Goal: Task Accomplishment & Management: Complete application form

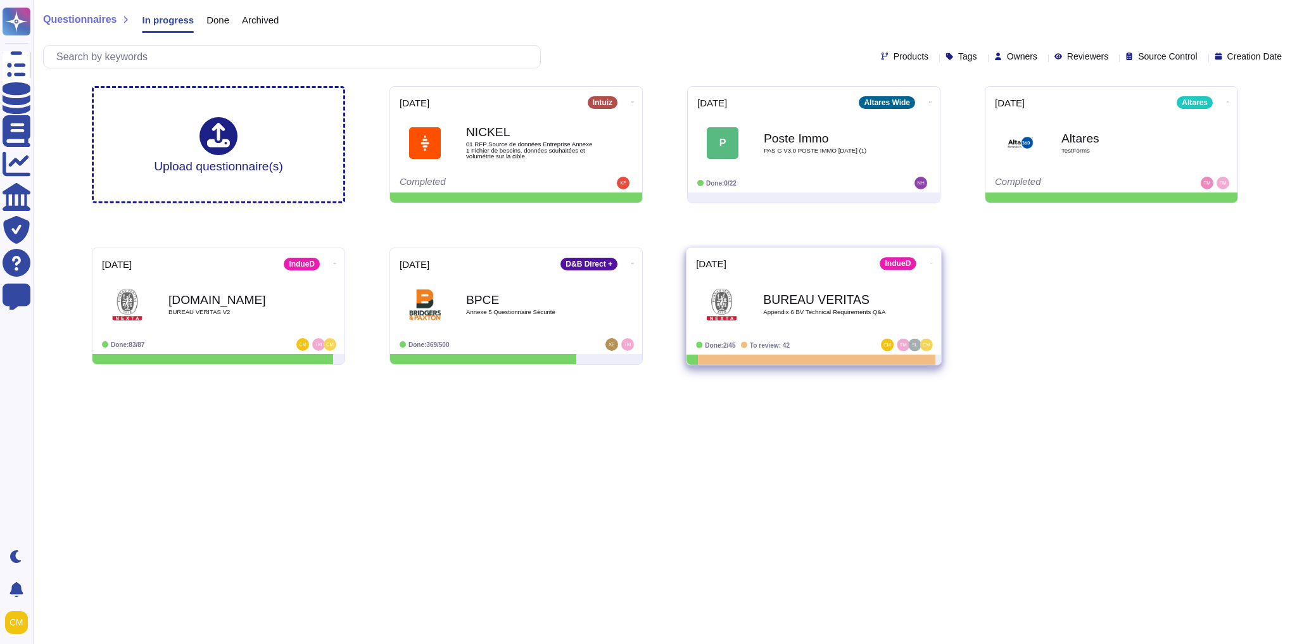
click at [879, 319] on div "BUREAU VERITAS Appendix 6 BV Technical Requirements Q&A" at bounding box center [827, 304] width 128 height 51
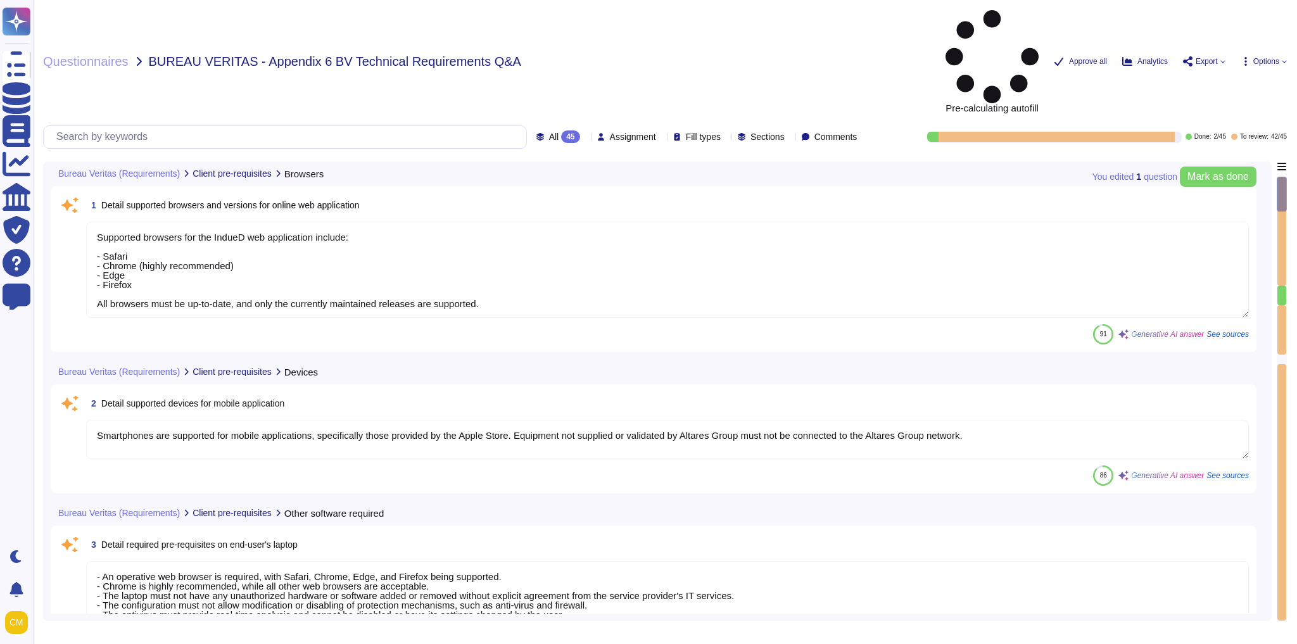
type textarea "Supported browsers for the IndueD web application include: - Safari - Chrome (h…"
type textarea "Smartphones are supported for mobile applications, specifically those provided …"
type textarea "- An operative web browser is required, with Safari, Chrome, Edge, and Firefox …"
type textarea "IndueD is a web SaaS application. It's intended to work on any standard, up to …"
type textarea "Altares is not certified in ISO 27001 or ISO 9001. However, our information man…"
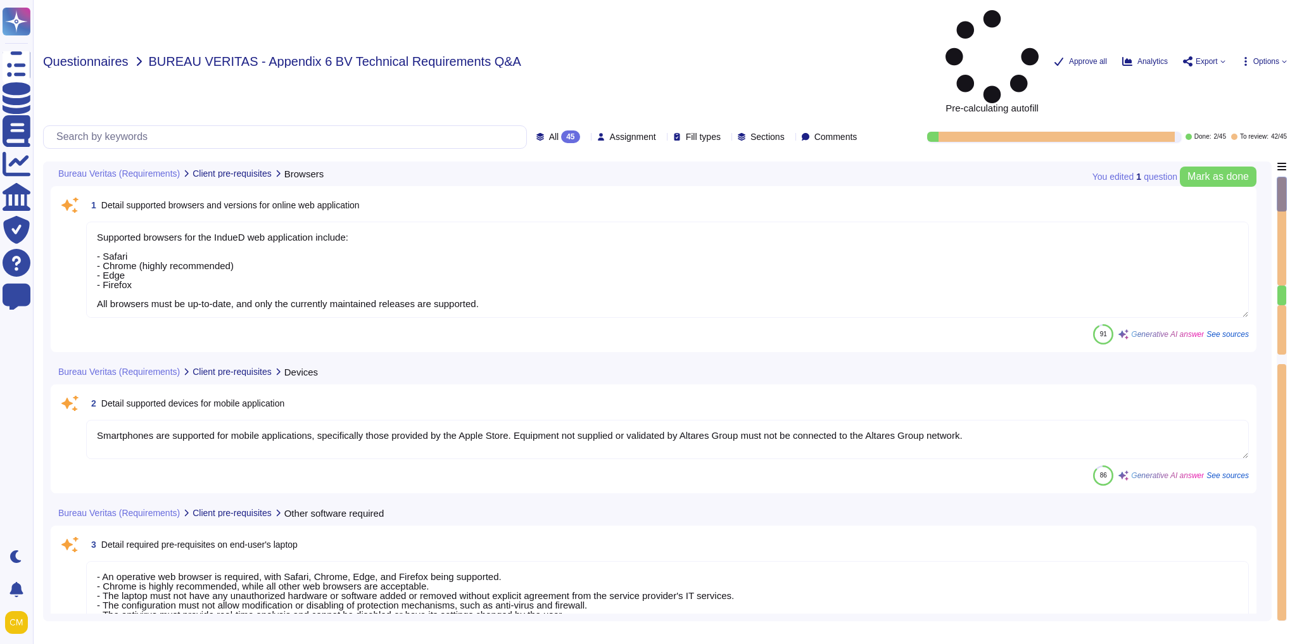
click at [63, 55] on span "Questionnaires" at bounding box center [85, 61] width 85 height 13
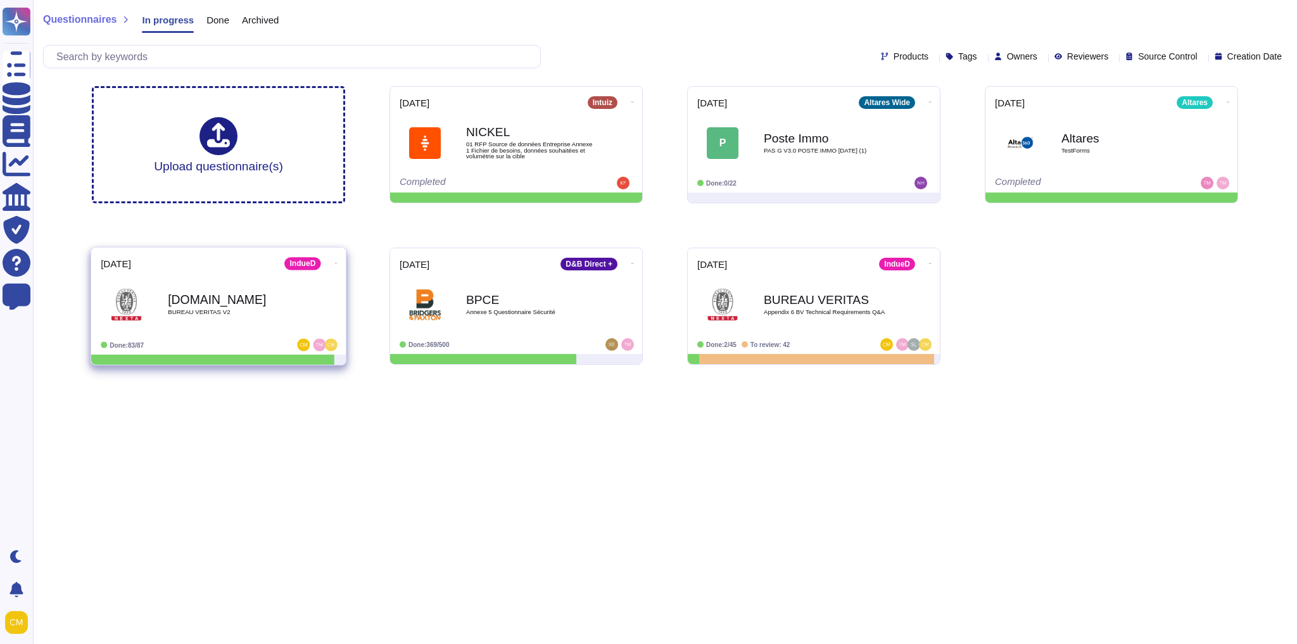
click at [270, 277] on div "[DOMAIN_NAME] BUREAU VERITAS V2" at bounding box center [219, 304] width 236 height 64
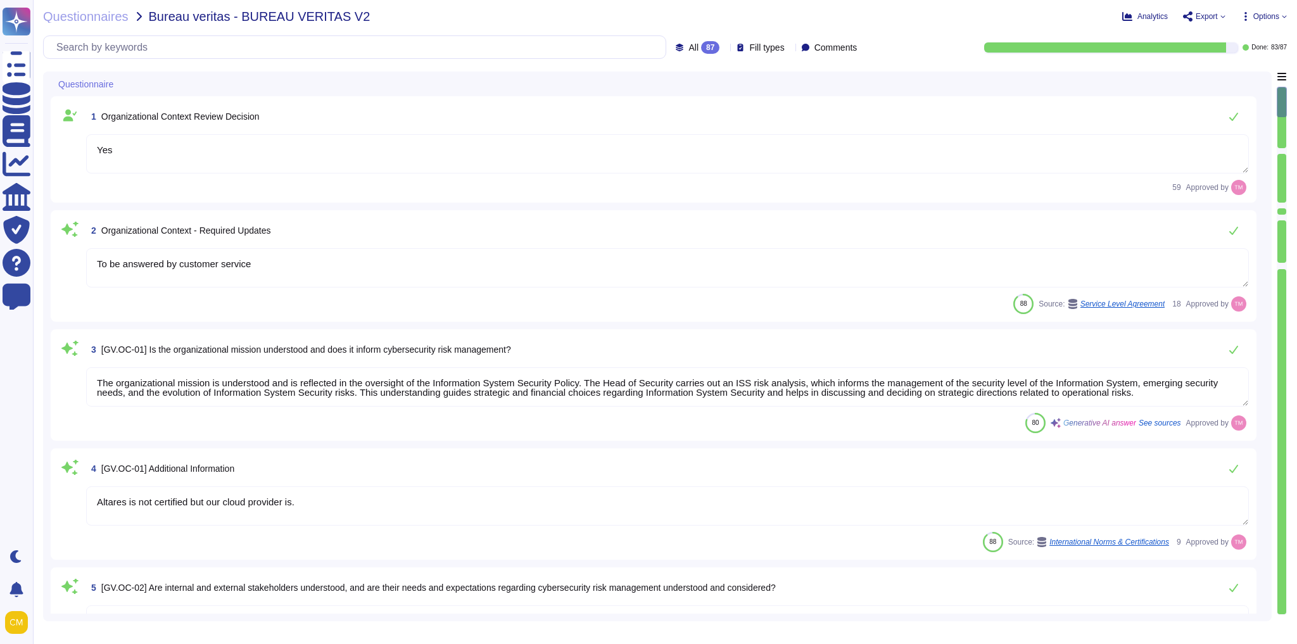
type textarea "Yes"
type textarea "To be answered by customer service"
type textarea "The organizational mission is understood and is reflected in the oversight of t…"
type textarea "Altares is not certified but our cloud provider is."
type textarea "Yes, internal and external stakeholders are understood, and their needs and exp…"
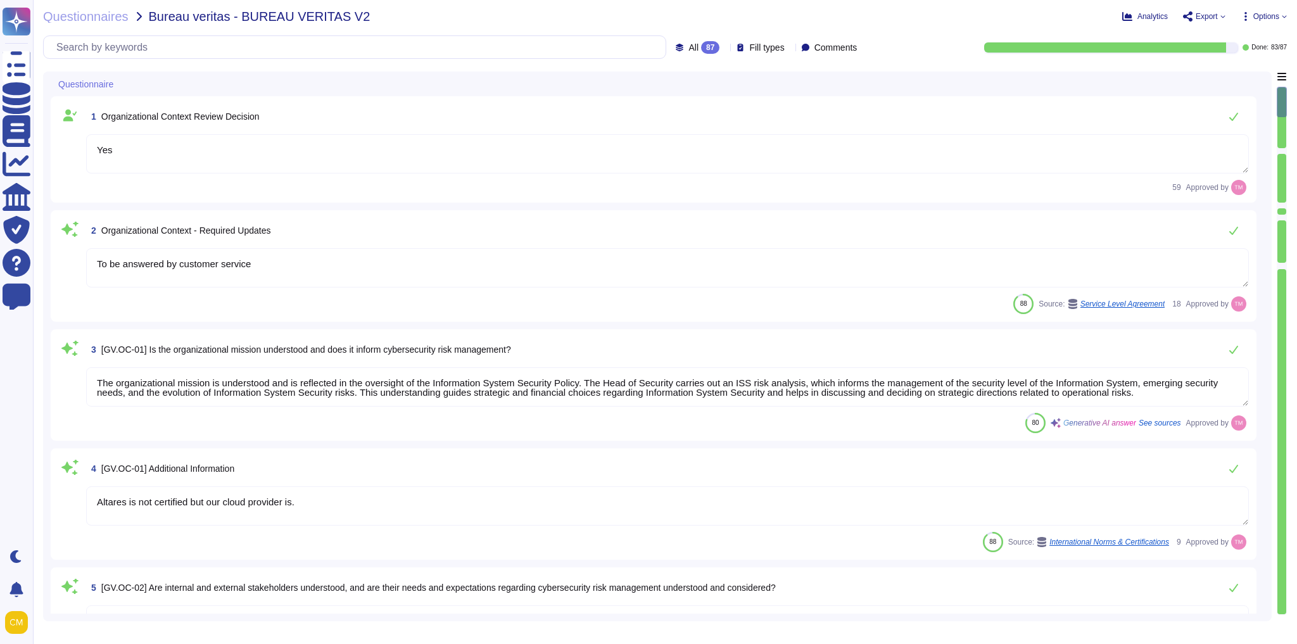
type textarea "@legal"
type textarea "Yes, we identify and document all relevant standards, regulations, legal/contra…"
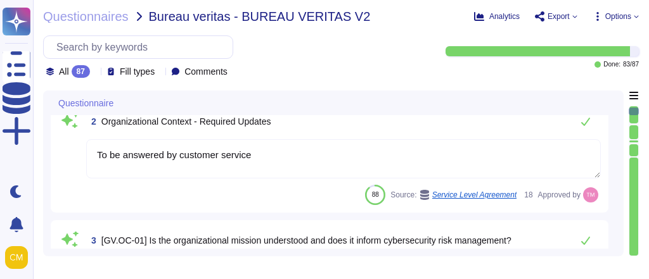
type textarea "Yes, internal and external stakeholders are understood, and their needs and exp…"
type textarea "@legal"
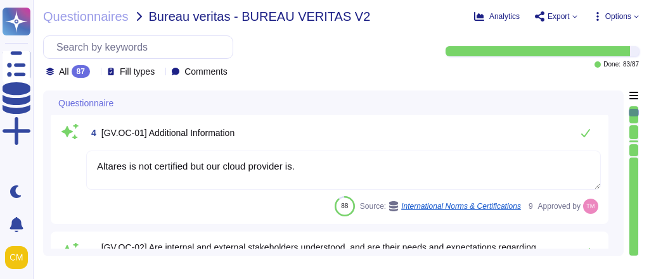
type textarea "Yes, we identify and document all relevant standards, regulations, legal/contra…"
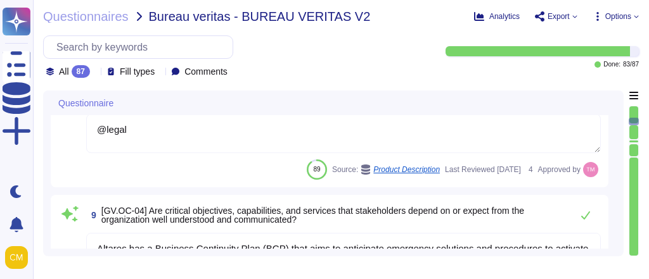
type textarea "@legal"
type textarea "Altares has a Business Continuity Plan (BCP) that aims to anticipate emergency …"
type textarea "Yes"
type textarea "Altares is not certified but outsourcer is certified ISO 27001, 27017, and SOC2."
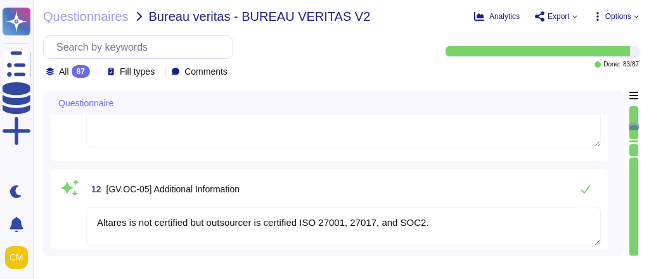
type textarea "[PERSON_NAME][EMAIL_ADDRESS][PERSON_NAME][DOMAIN_NAME]"
type textarea "Severity 3 – means : An Incident with no significant impact on the use of the S…"
type textarea "- The Information System Security Policy is likely to evolve over time and is r…"
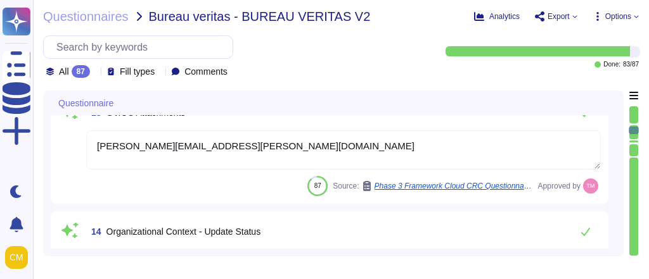
type textarea "The Head of Security is responsible for making decisions regarding the risk man…"
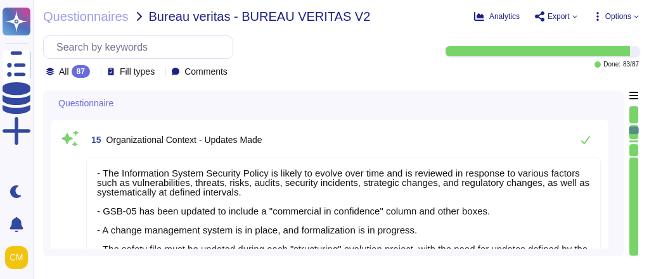
scroll to position [1824, 0]
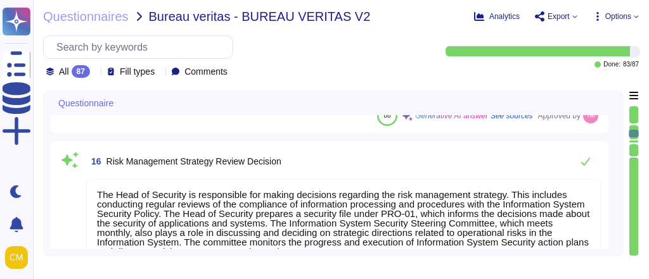
type textarea "The risk management strategy at Altares involves a structured approach to ident…"
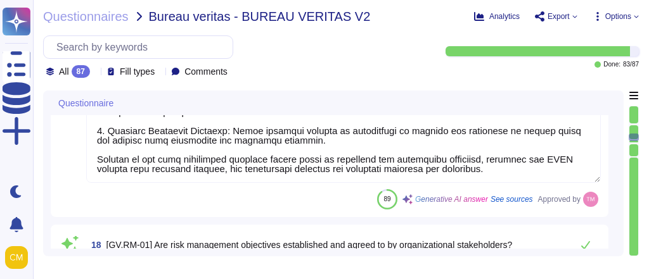
type textarea "Yes, risk management objectives are established and agreed to by organizational…"
type textarea "We undertake,"
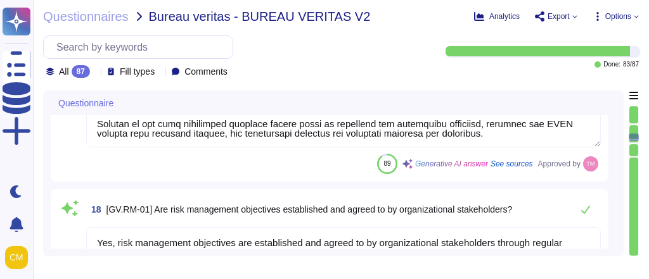
type textarea "We undertake,"
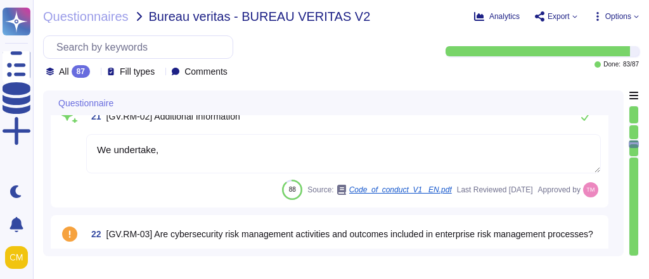
type textarea "We undertake,"
type textarea "Yes, strategic direction regarding appropriate risk response options is establi…"
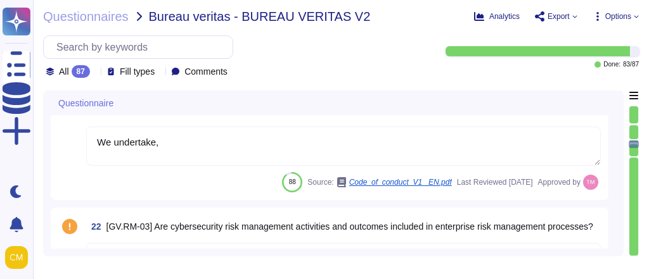
type textarea "We undertake,"
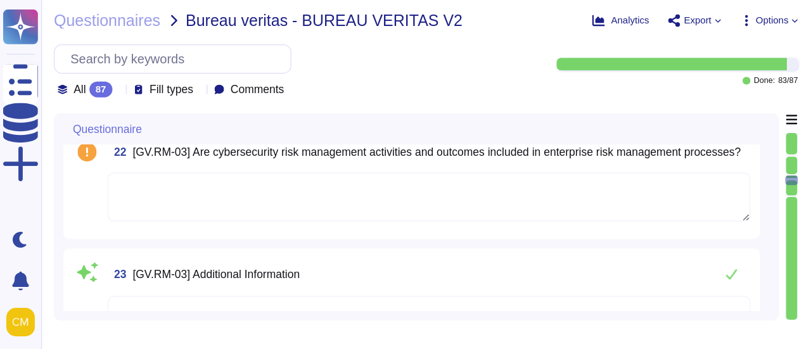
scroll to position [2939, 0]
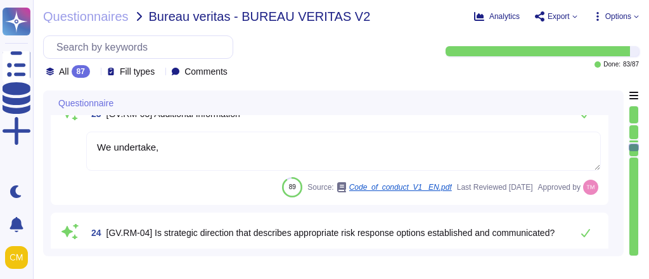
type textarea "Yes, lines of communication across the organization for cybersecurity risks, in…"
click at [129, 106] on div "Questionnaire" at bounding box center [245, 103] width 388 height 25
click at [121, 104] on icon at bounding box center [121, 104] width 0 height 0
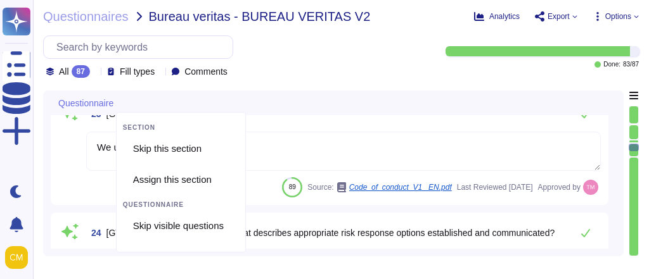
click at [315, 82] on div "Questionnaires Bureau veritas - BUREAU VERITAS V2 Analytics Export Options All …" at bounding box center [341, 139] width 616 height 279
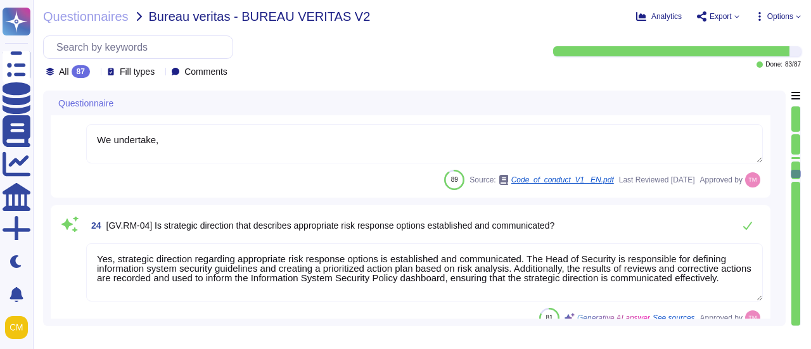
type textarea "@legal"
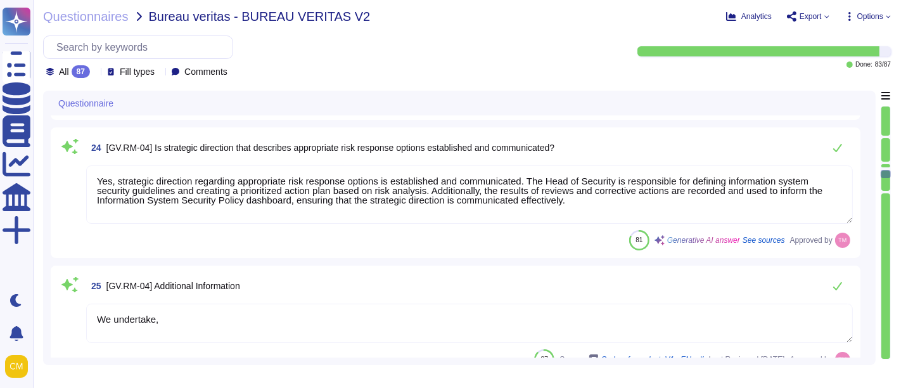
type textarea "Yes, [PERSON_NAME] follows a structured approach to manage cybersecurity risks,…"
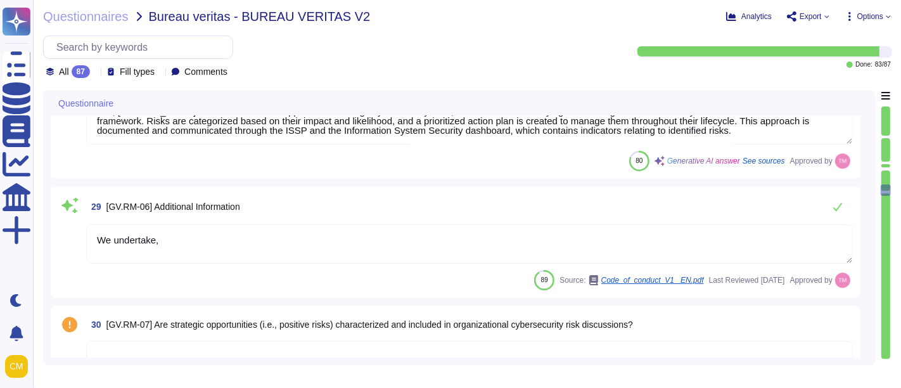
type textarea "We undertake,"
type textarea "@legal"
type textarea "Altares follows a structured approach to manage cybersecurity risks, which incl…"
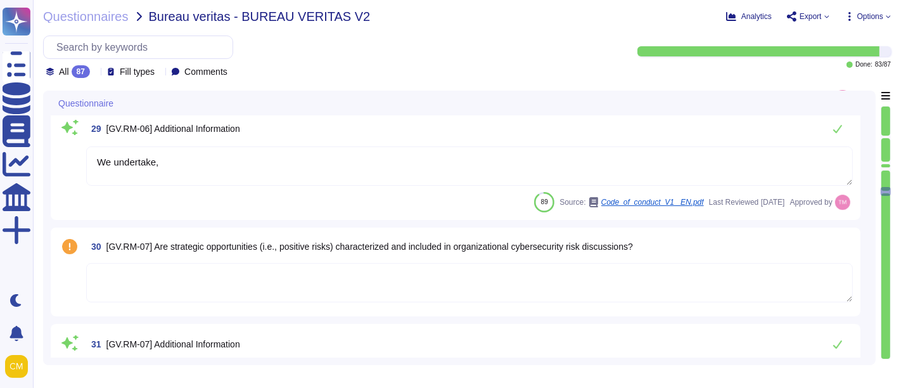
type textarea "Altares's risk management strategy involves a structured approach to managing c…"
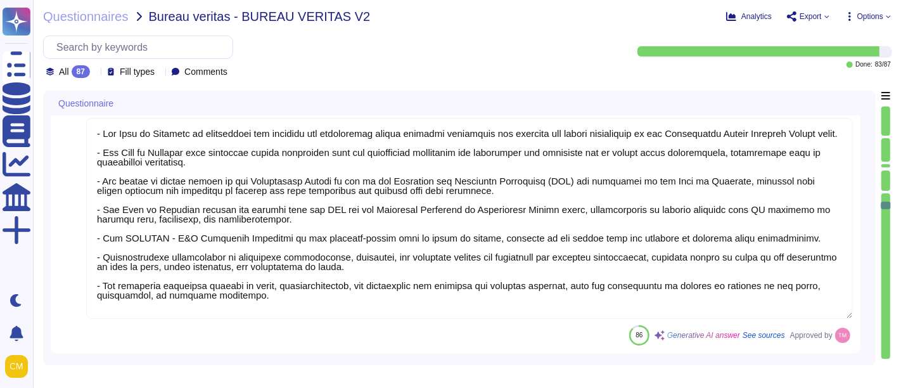
type textarea "- The Head of Security is responsible for defining the information system secur…"
type textarea "- The Head of Security is responsible for ensuring the proper application of th…"
type textarea "Yes, organizational leadership, represented by the Head of Security and the man…"
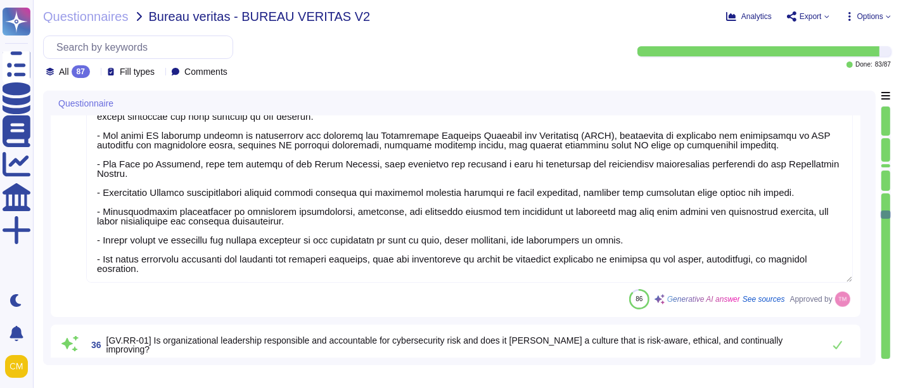
scroll to position [5120, 0]
type textarea "We undertake,"
type textarea "Yes, roles and responsibilities for planning, implementing, operating, assessin…"
type textarea "We undertake,"
type textarea "Yes, adequate resources are allocated in line with the cybersecurity risk strat…"
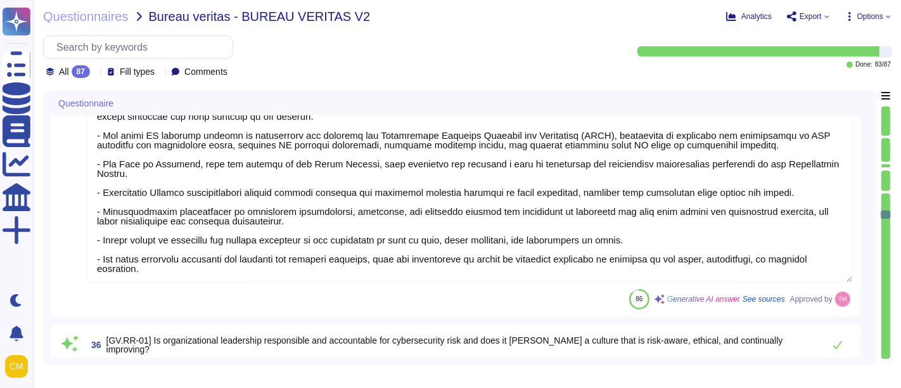
type textarea "We undertake,"
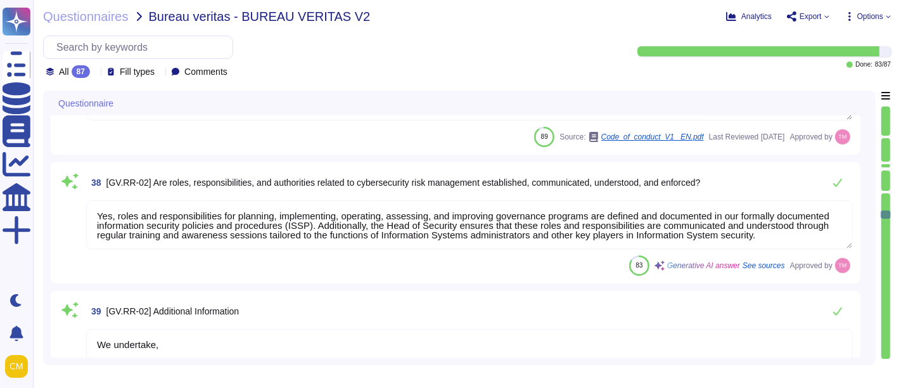
scroll to position [1, 0]
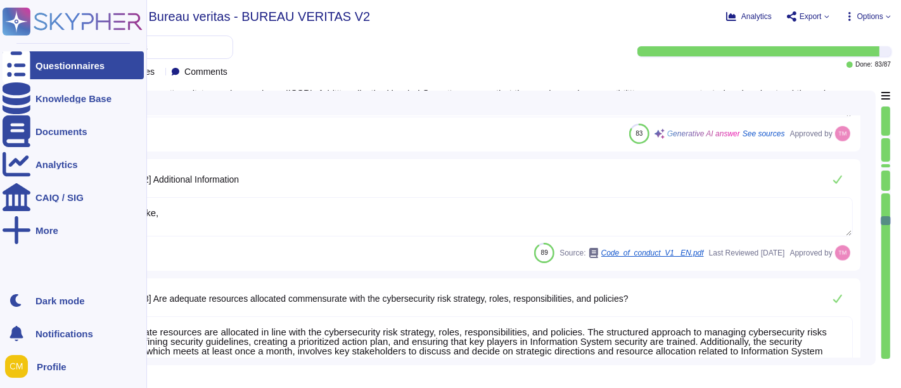
type textarea "Yes, cybersecurity is included in human resources practices at Altares. Employe…"
type textarea "We undertake,"
type textarea "Roles and responsibilities for planning, implementing, operating, assessing, an…"
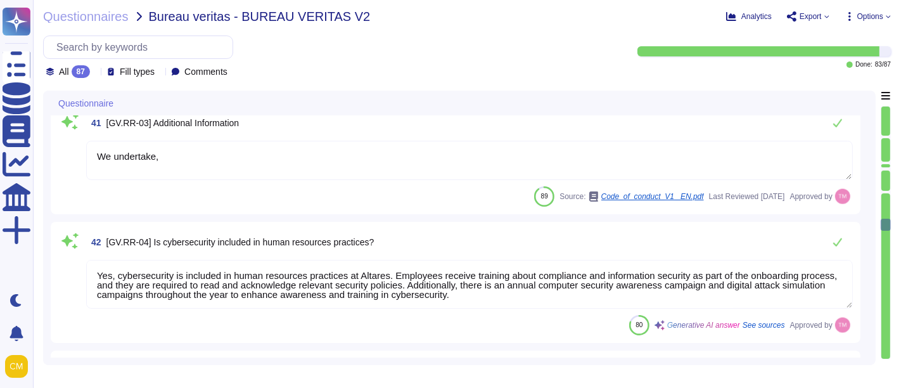
type textarea "Roles and responsibilities for planning, implementing, operating, assessing, an…"
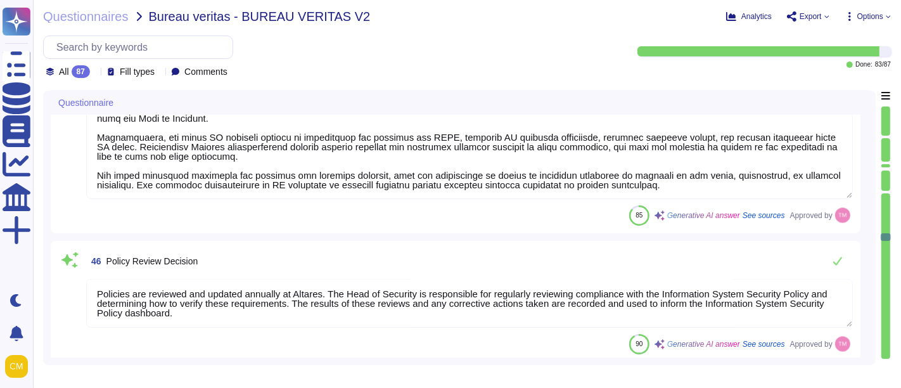
type textarea "Policies are reviewed and updated annually at Altares. The Head of Security is …"
type textarea "Altares's policies are reviewed and updated annually to ensure they remain effe…"
type textarea "Yes, [PERSON_NAME] has a formally documented information security policy (ISSP)…"
type textarea "[PERSON_NAME][EMAIL_ADDRESS][PERSON_NAME][DOMAIN_NAME]"
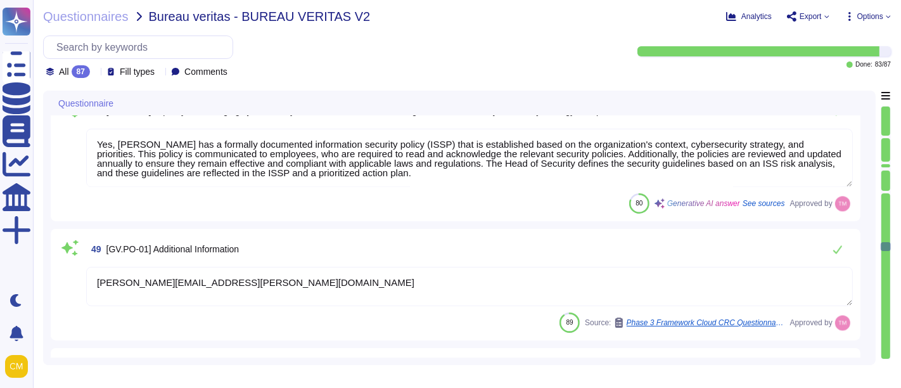
type textarea "Yes, Altares has a formally documented Information Security Policy and Procedur…"
type textarea "Altares is not certified but outsourcer is certified ISO 27001, 27017, and SOC2."
type textarea "Altares has formally documented information security policies and procedures (I…"
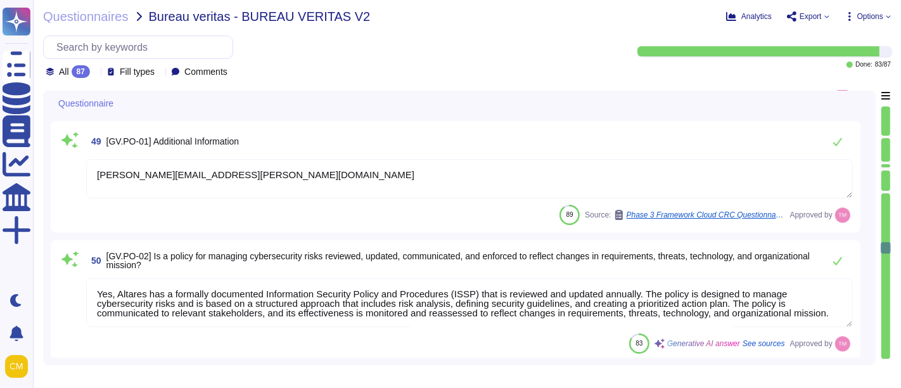
type textarea "Altares has a formally documented information security policies and procedures …"
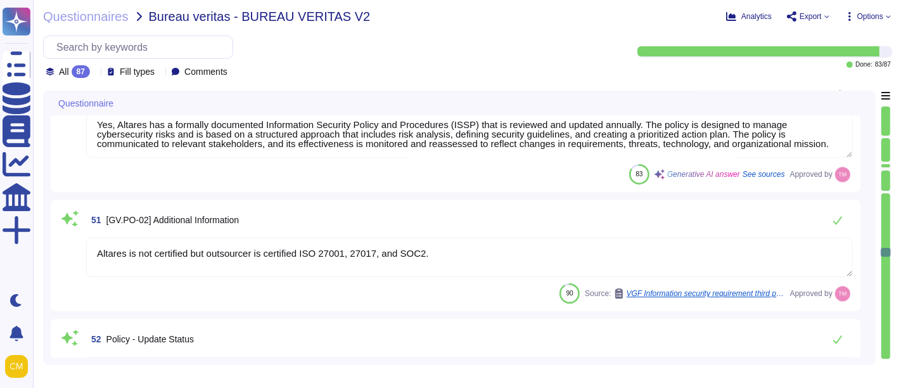
type textarea "Yes"
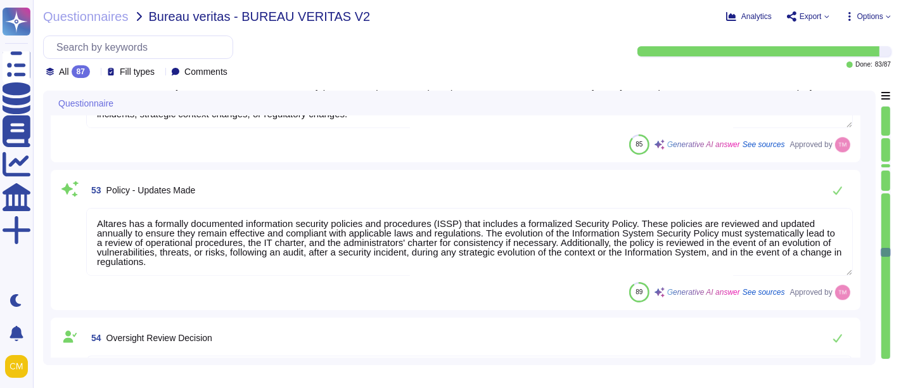
type textarea "Microsoft Intune can list all software on workstations, an alert is generated t…"
type textarea "Yes, the results of reviews and corrective actions taken are recorded and used …"
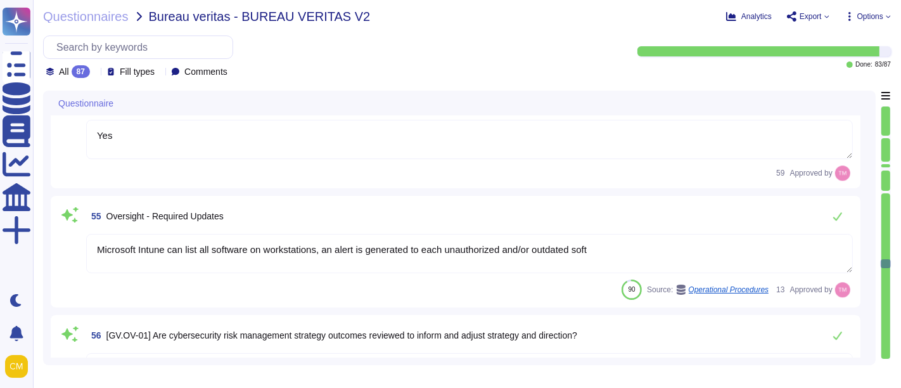
type textarea "Yes"
type textarea "Yes, the cybersecurity risk management strategy is reviewed and adjusted to ens…"
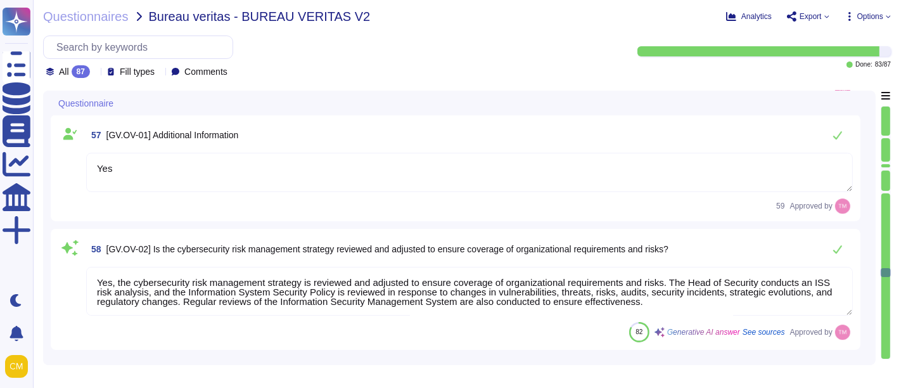
type textarea "We undertake,"
type textarea "Yes, the effectiveness of various measures is checked, and actions are taken ac…"
type textarea "Yes"
type textarea "@product"
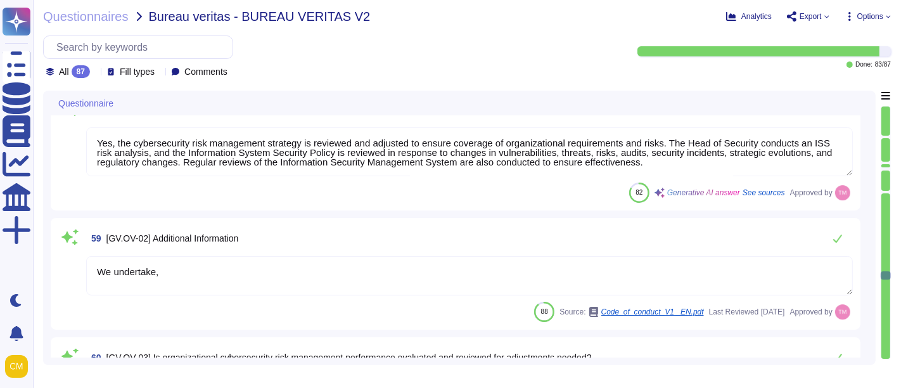
type textarea "The pace and timing of software upgrades for customers is automated, with a man…"
type textarea "As per ISSP (Third Party Security Requirement): - Third parties shall only be g…"
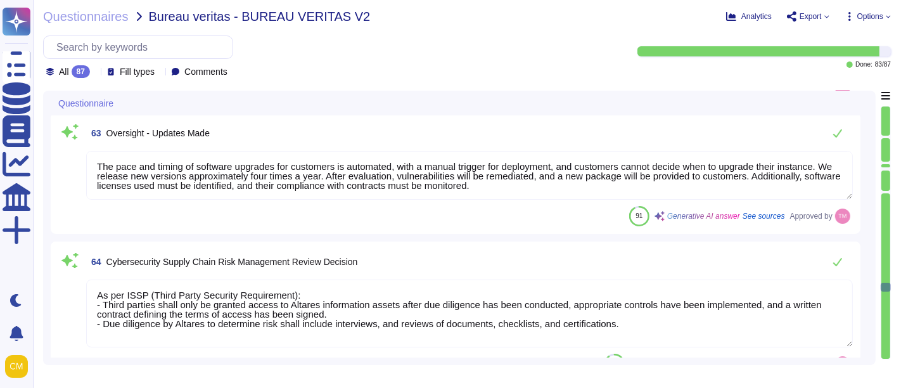
type textarea "As per ISSP (Third Party Security Requirement): - Third parties shall only be g…"
type textarea "As such, Altares is committed to both share these principles across its value c…"
type textarea "Yes"
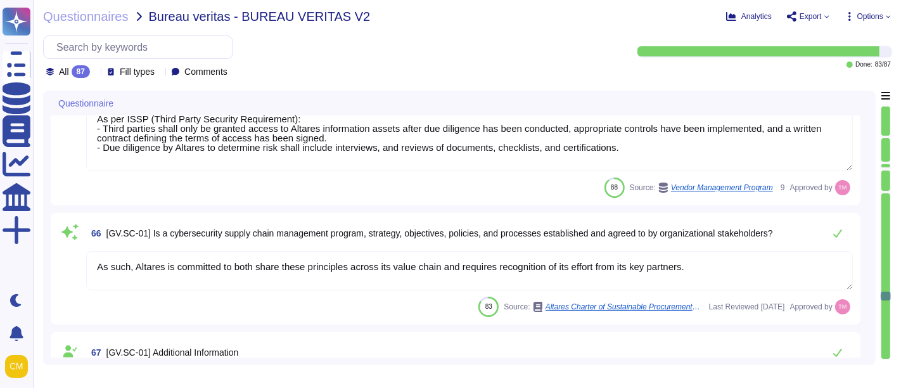
type textarea "Yes, roles and responsibilities for planning, implementing, operating, assessin…"
type textarea "Yes"
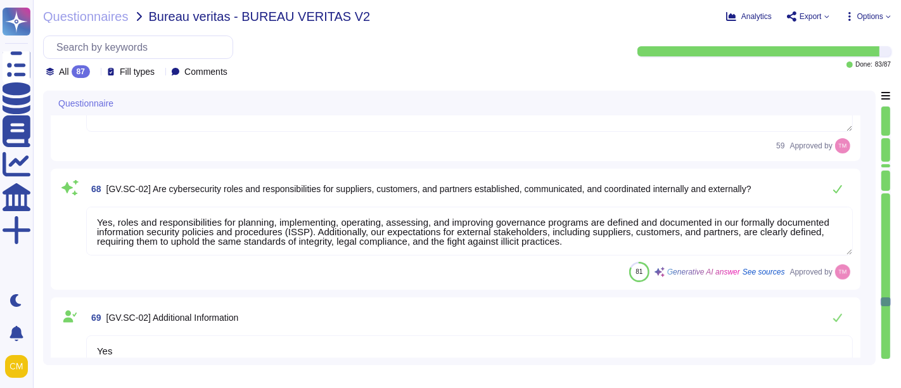
type textarea "Yes, cybersecurity supply chain risk management is integrated into our overall …"
type textarea "Yes"
type textarea "Yes, suppliers are known and prioritized by criticality. The indueD platform pr…"
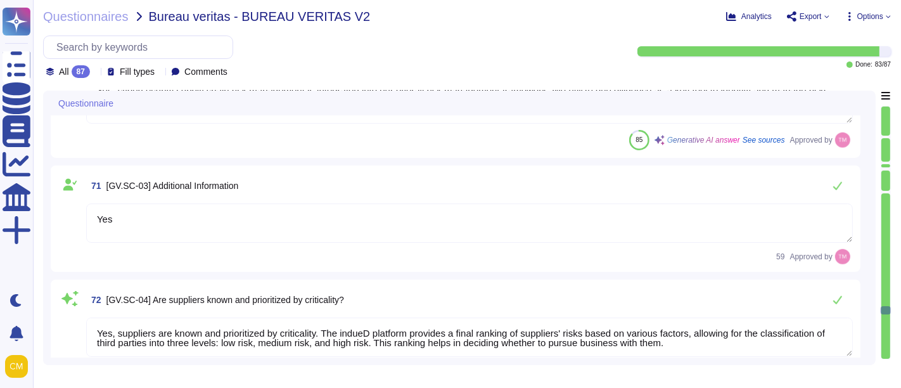
type textarea "Yes"
type textarea "Yes, requirements to address cybersecurity risks in supply chains are establish…"
type textarea "Altares is not certified but outsourcer is certified ISO 27001, 27017, and SOC2."
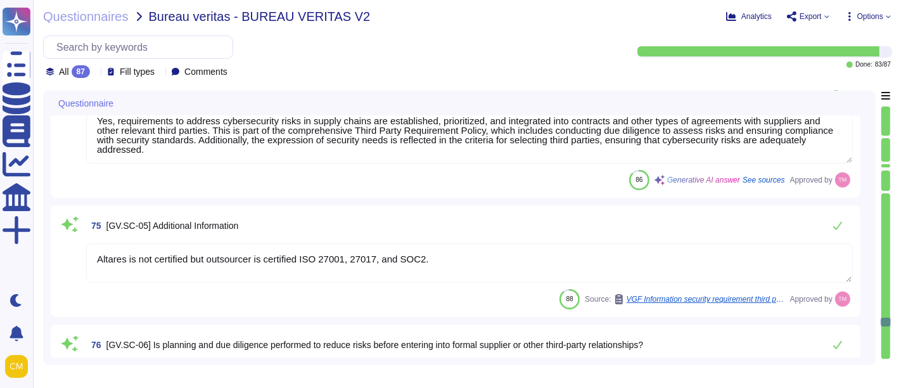
type textarea "Yes, planning and due diligence are performed to reduce risks before entering i…"
type textarea "Yes"
type textarea "Yes, the risks posed by suppliers, their products and services, and other third…"
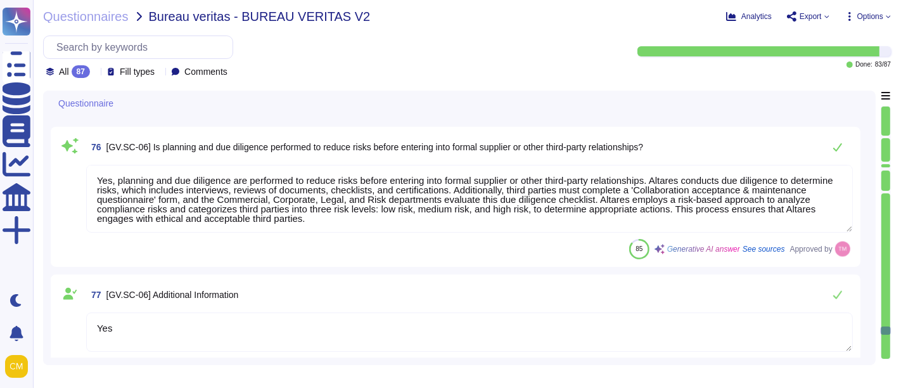
type textarea "Altares is not certified but outsourcer is certified ISO 27001, 27017, and SOC2."
type textarea "Yes, relevant suppliers and other third parties are included in incident planni…"
type textarea "[PERSON_NAME][EMAIL_ADDRESS][PERSON_NAME][DOMAIN_NAME]"
type textarea "Yes, supply chain security practices are integrated into our cybersecurity and …"
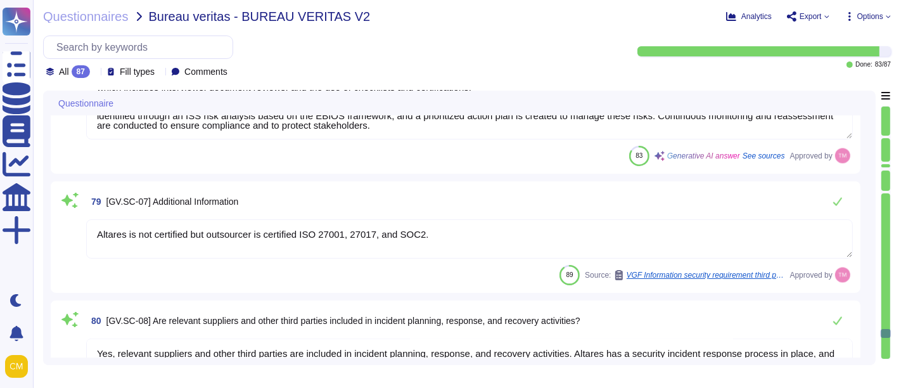
type textarea "Yes"
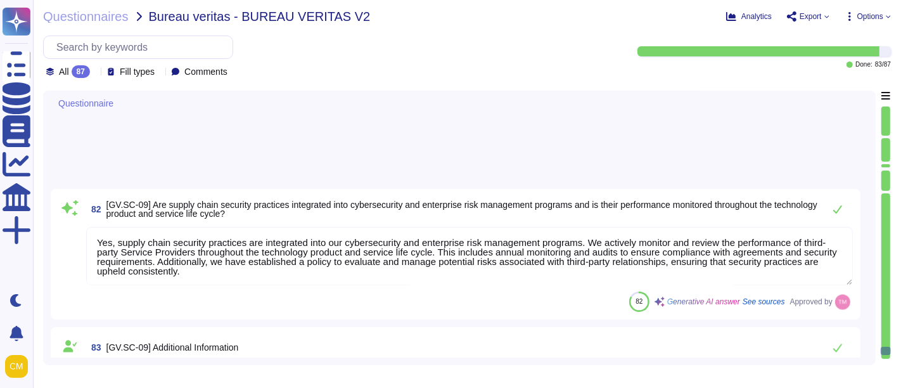
type textarea "Yes, our subcontractors are bound by Altares security standards"
type textarea "Yes"
type textarea "The Head of Security defines the information system security guidelines by carr…"
type textarea "- Vulnerabilities will be remediated after evaluation, and new packages will be…"
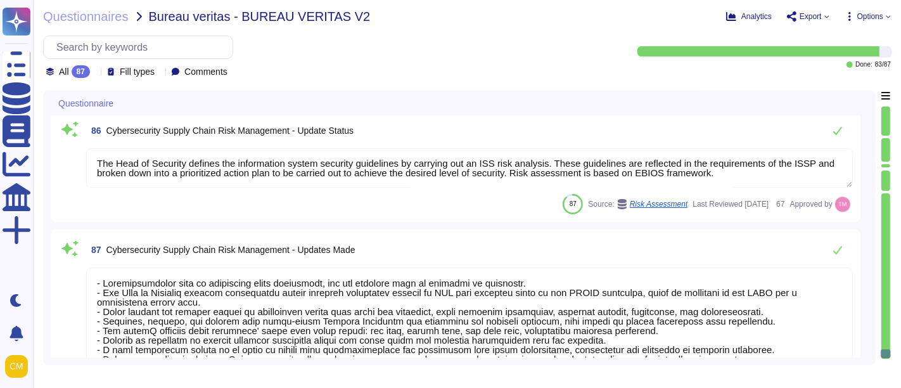
scroll to position [10995, 0]
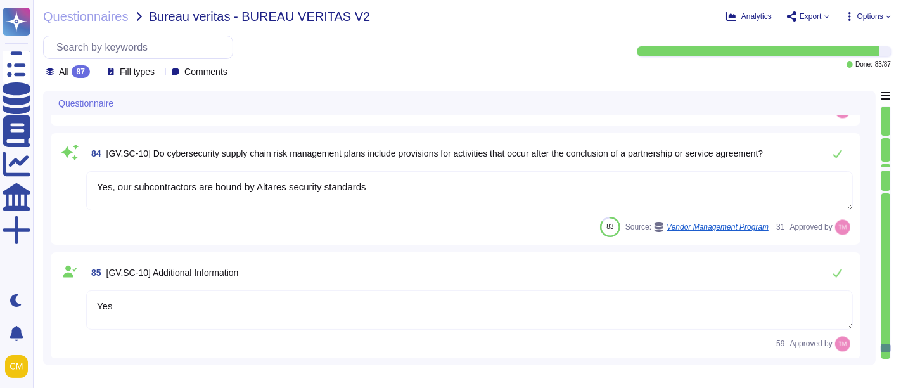
type textarea "[PERSON_NAME][EMAIL_ADDRESS][PERSON_NAME][DOMAIN_NAME]"
type textarea "Yes, supply chain security practices are integrated into our cybersecurity and …"
type textarea "Yes"
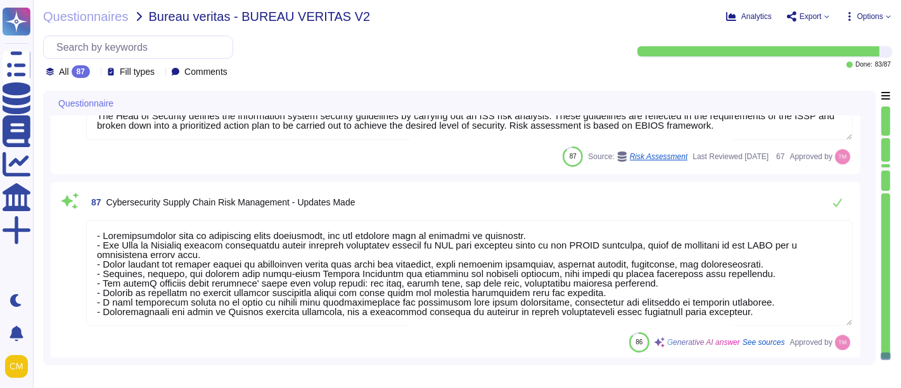
scroll to position [0, 0]
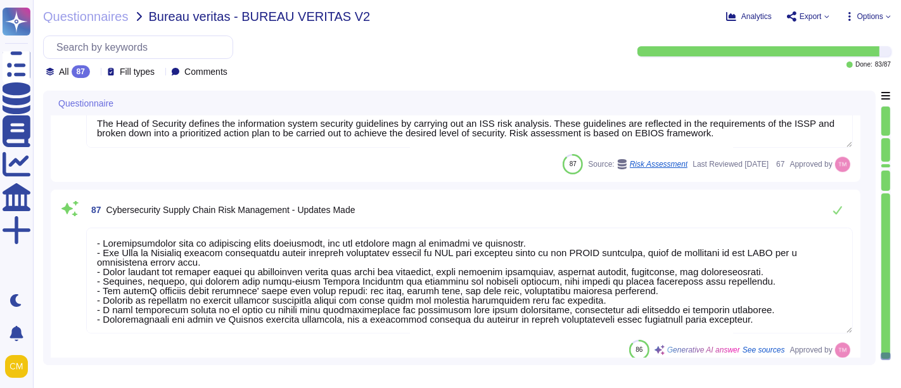
type textarea "Yes"
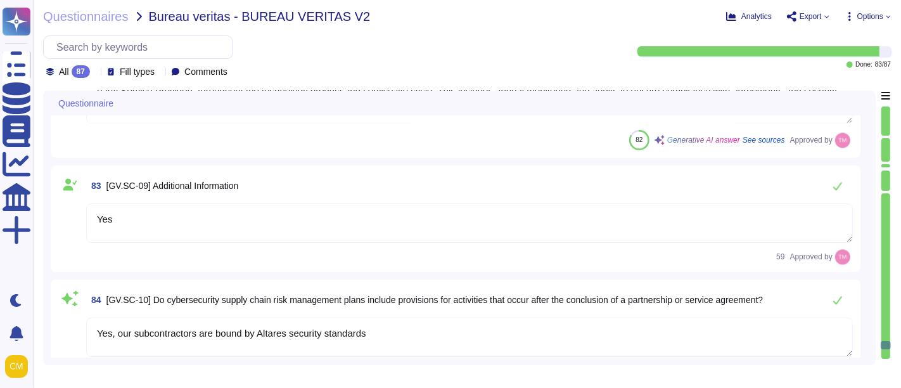
type textarea "Yes, relevant suppliers and other third parties are included in incident planni…"
type textarea "[PERSON_NAME][EMAIL_ADDRESS][PERSON_NAME][DOMAIN_NAME]"
type textarea "Yes, supply chain security practices are integrated into our cybersecurity and …"
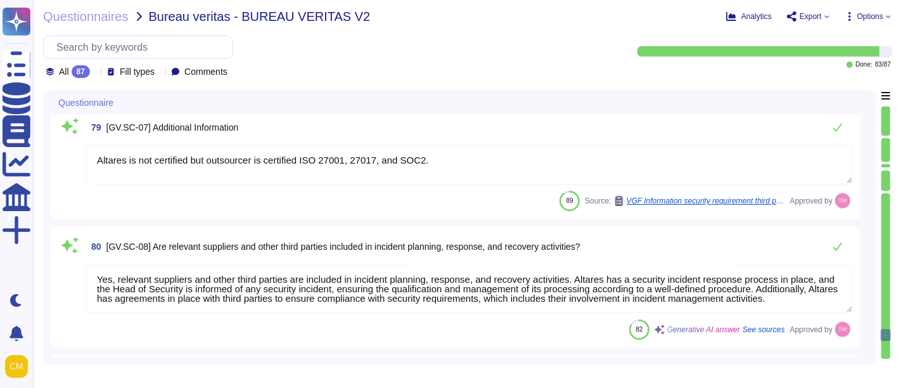
type textarea "Yes"
type textarea "Yes, the risks posed by suppliers, their products and services, and other third…"
type textarea "Altares is not certified but outsourcer is certified ISO 27001, 27017, and SOC2."
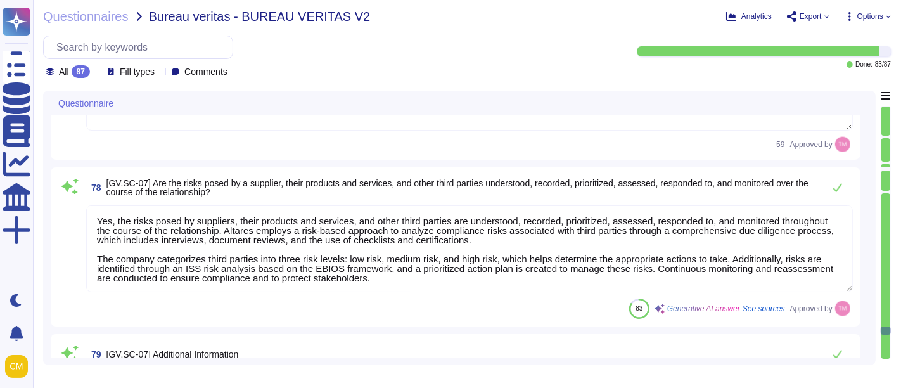
type textarea "Altares is not certified but outsourcer is certified ISO 27001, 27017, and SOC2."
type textarea "Yes, planning and due diligence are performed to reduce risks before entering i…"
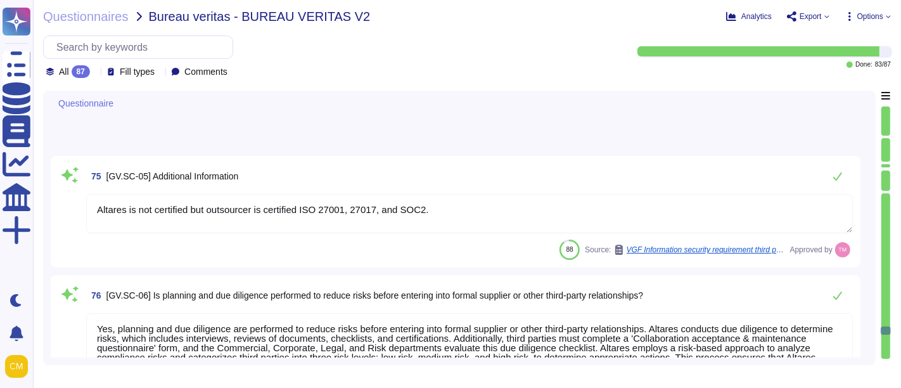
scroll to position [9378, 0]
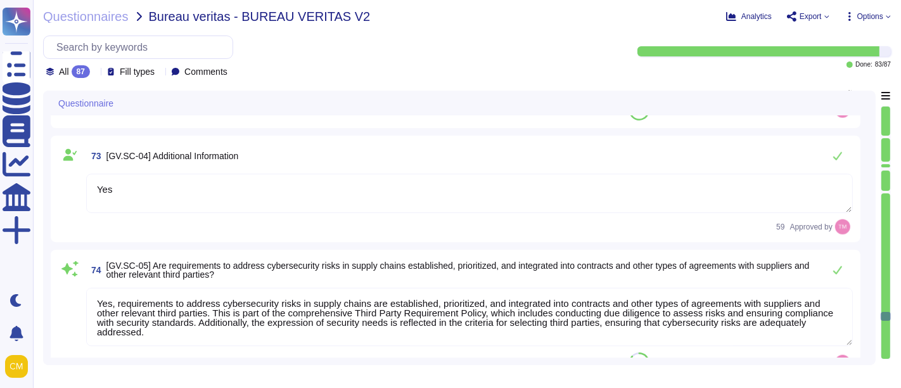
type textarea "Yes, cybersecurity supply chain risk management is integrated into our overall …"
type textarea "Yes"
type textarea "Yes, suppliers are known and prioritized by criticality. The indueD platform pr…"
type textarea "Yes"
type textarea "Yes, requirements to address cybersecurity risks in supply chains are establish…"
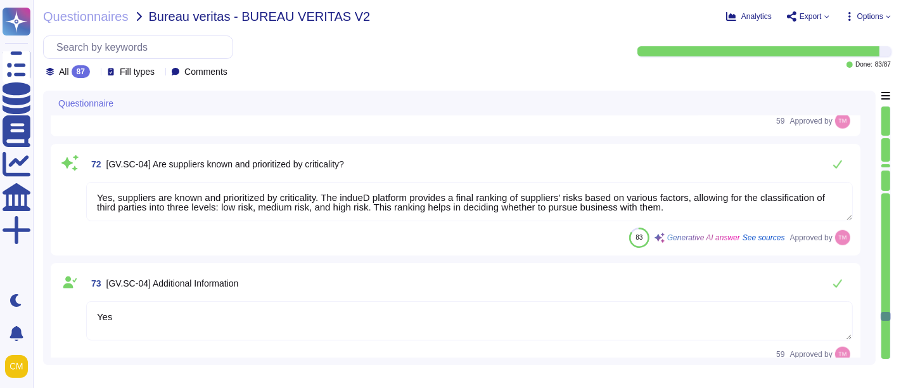
type textarea "Yes"
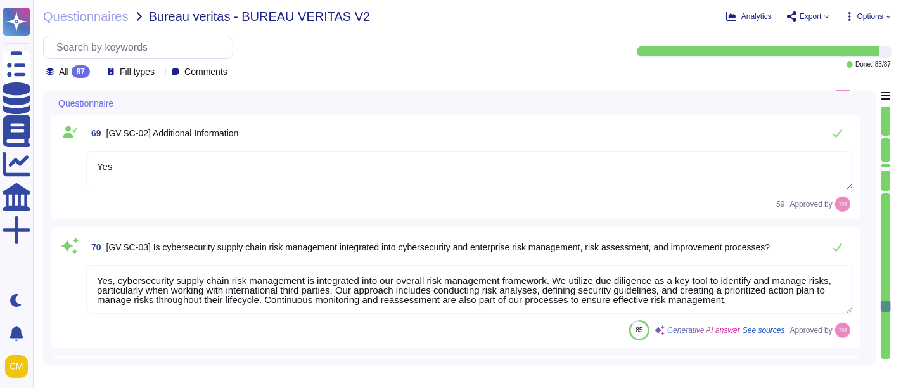
type textarea "As such, Altares is committed to both share these principles across its value c…"
type textarea "Yes"
type textarea "Yes, roles and responsibilities for planning, implementing, operating, assessin…"
click at [172, 52] on input "text" at bounding box center [141, 47] width 182 height 22
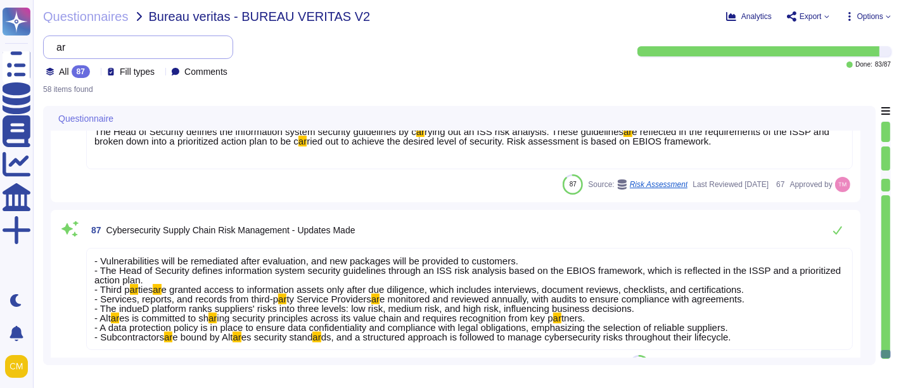
scroll to position [7370, 0]
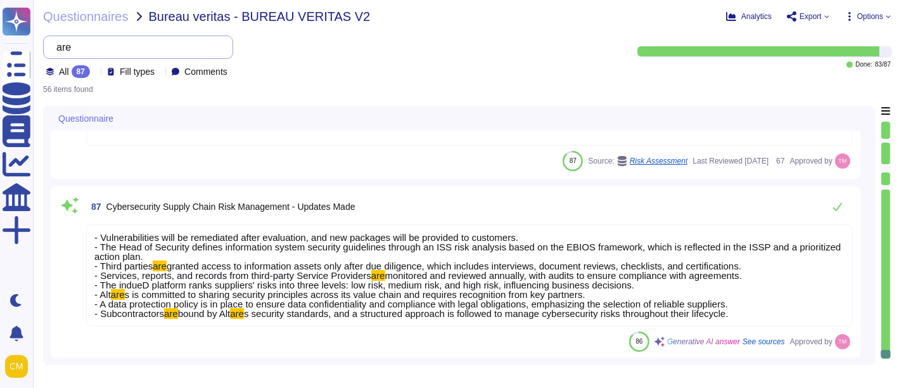
scroll to position [5810, 0]
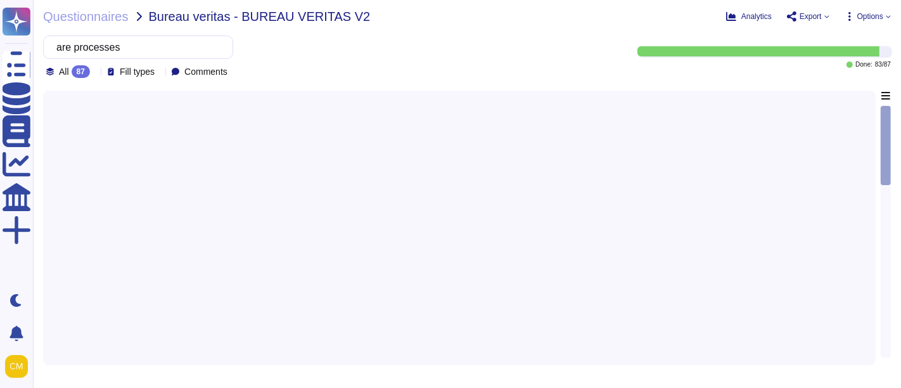
click at [95, 73] on icon at bounding box center [95, 73] width 0 height 0
click at [389, 106] on div at bounding box center [459, 224] width 817 height 267
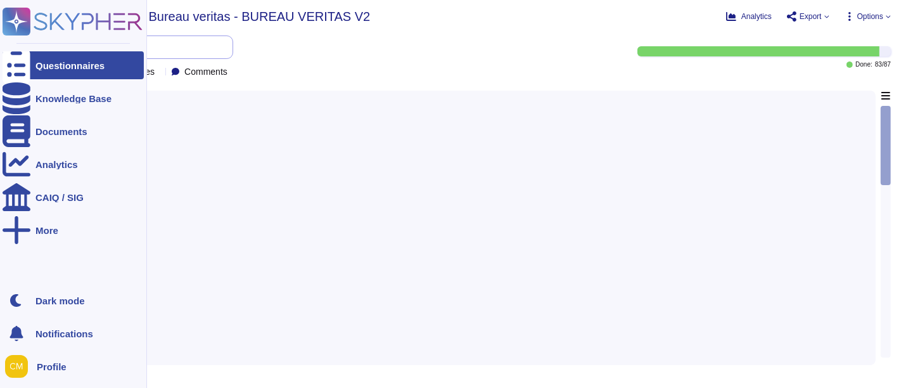
drag, startPoint x: 135, startPoint y: 49, endPoint x: 31, endPoint y: 43, distance: 104.1
click at [31, 43] on div "Questionnaires Knowledge Base Documents Analytics CAIQ / SIG More Dark mode Not…" at bounding box center [450, 194] width 901 height 388
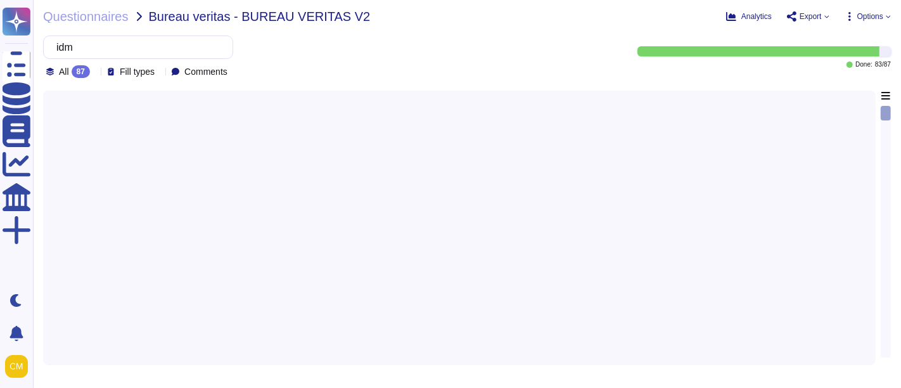
click at [819, 18] on span "Export" at bounding box center [810, 17] width 22 height 8
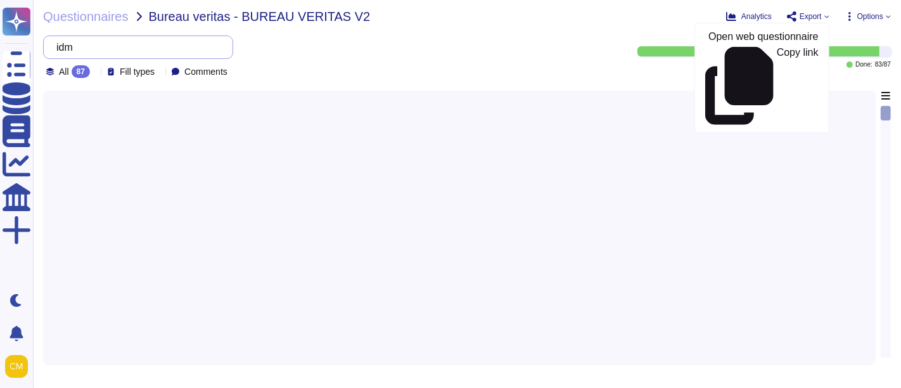
click at [110, 39] on input "idm" at bounding box center [135, 47] width 170 height 22
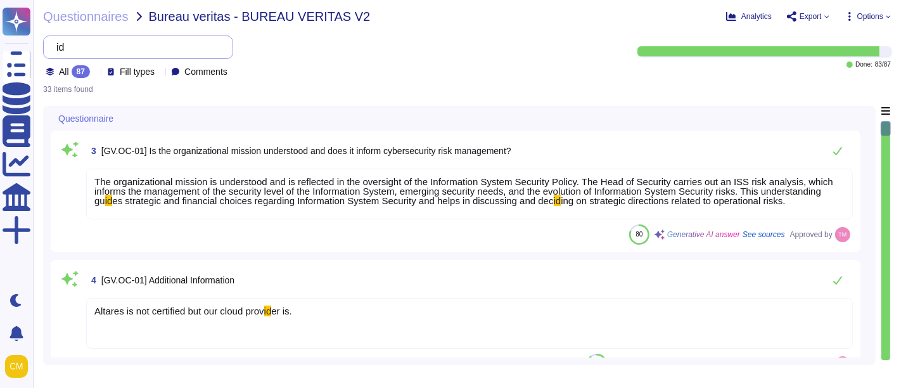
type input "i"
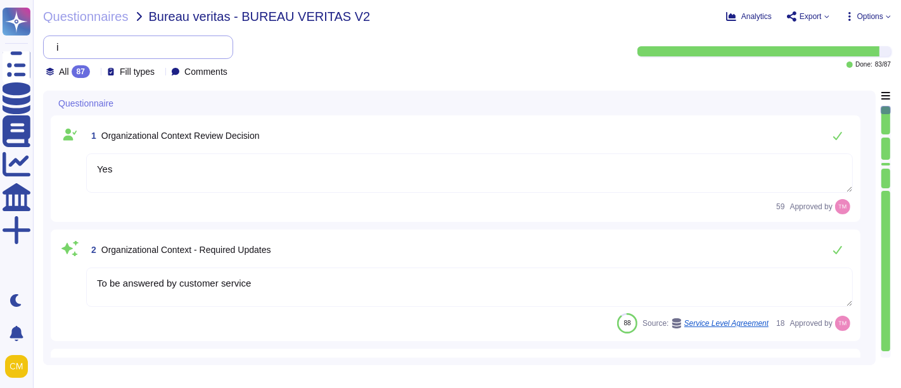
type textarea "Yes"
type textarea "To be answered by customer service"
type textarea "The organizational mission is understood and is reflected in the oversight of t…"
type textarea "Altares is not certified but our cloud provider is."
type textarea "Yes, internal and external stakeholders are understood, and their needs and exp…"
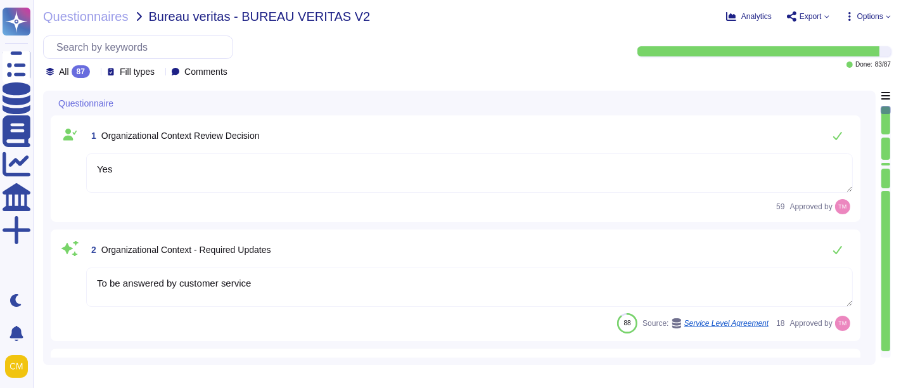
click at [816, 19] on span "Export" at bounding box center [810, 17] width 22 height 8
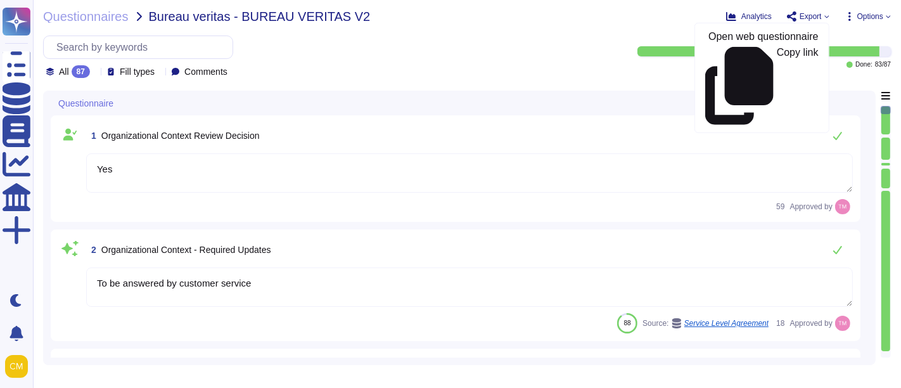
click at [892, 11] on div "Questionnaires Bureau veritas - BUREAU VERITAS V2 Analytics Export Open web que…" at bounding box center [467, 194] width 868 height 388
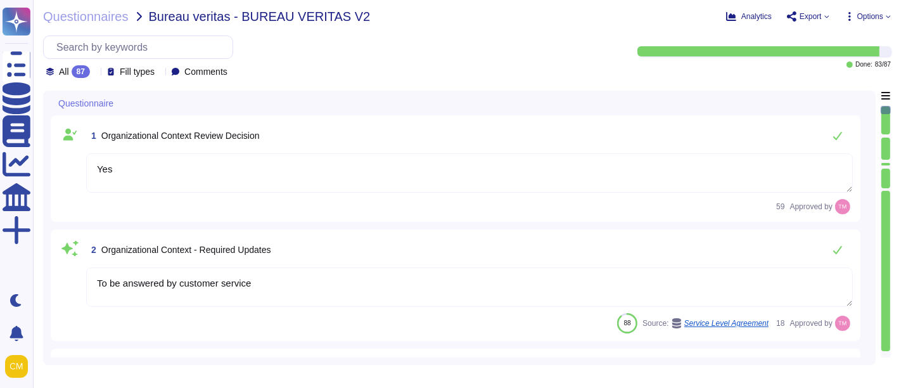
click at [879, 15] on span "Options" at bounding box center [870, 17] width 26 height 8
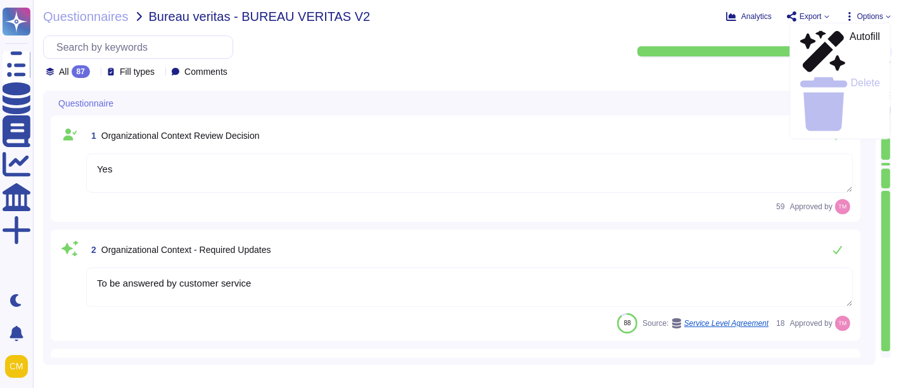
click at [845, 16] on icon at bounding box center [849, 16] width 10 height 10
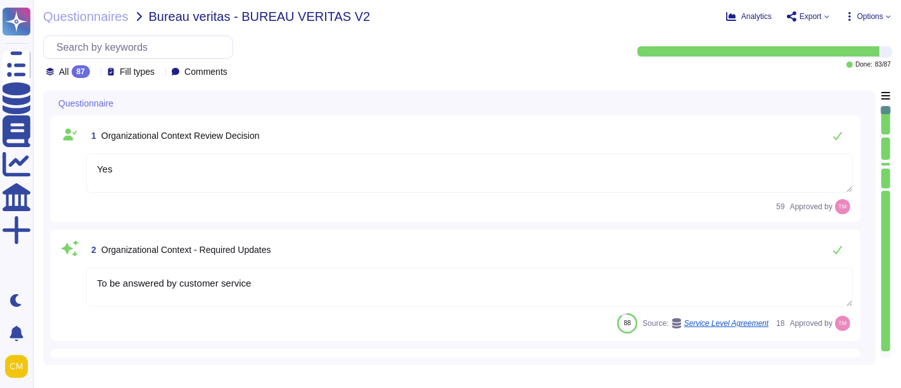
click at [847, 15] on icon at bounding box center [849, 16] width 10 height 10
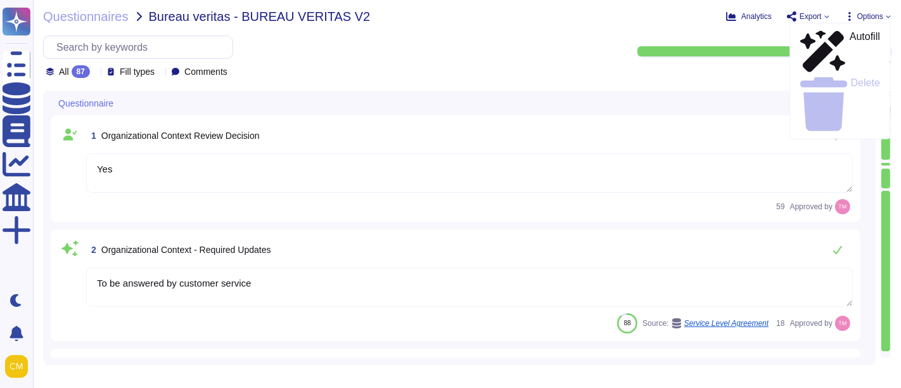
click at [818, 15] on span "Export" at bounding box center [810, 17] width 22 height 8
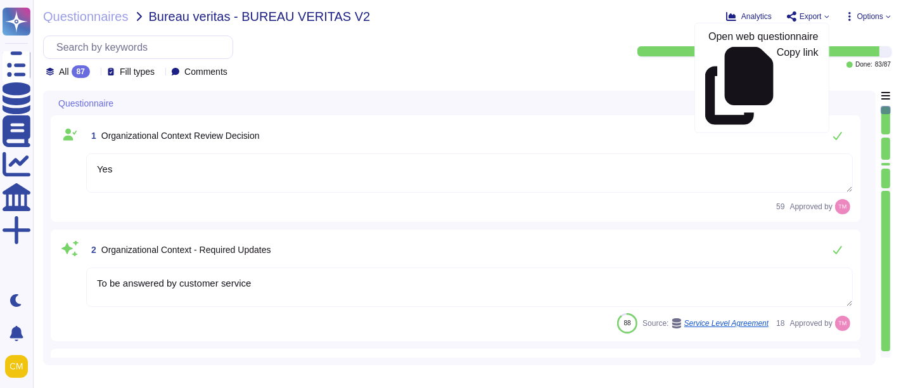
click at [389, 91] on div "Questionnaire" at bounding box center [371, 103] width 640 height 25
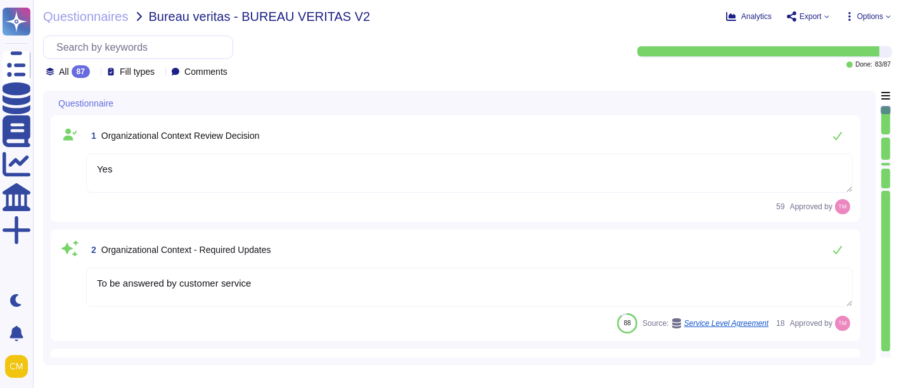
scroll to position [1, 0]
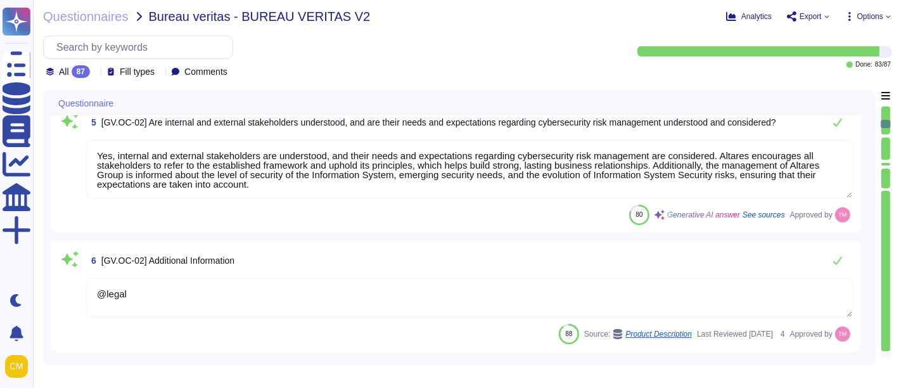
type textarea "@legal"
type textarea "Yes, we identify and document all relevant standards, regulations, legal/contra…"
type textarea "@legal"
type textarea "Altares has a Business Continuity Plan (BCP) that aims to anticipate emergency …"
type textarea "Yes"
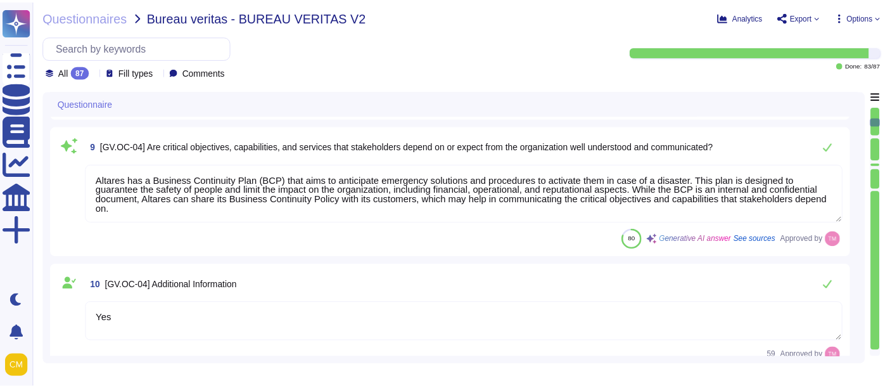
scroll to position [1125, 0]
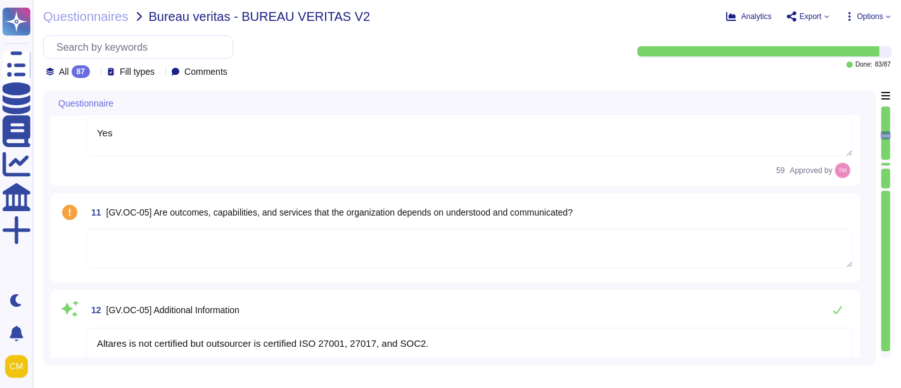
type textarea "Altares is not certified but outsourcer is certified ISO 27001, 27017, and SOC2."
type textarea "[PERSON_NAME][EMAIL_ADDRESS][PERSON_NAME][DOMAIN_NAME]"
type textarea "Severity 3 – means : An Incident with no significant impact on the use of the S…"
type textarea "- The Information System Security Policy is likely to evolve over time and is r…"
click at [73, 13] on span "Questionnaires" at bounding box center [85, 16] width 85 height 13
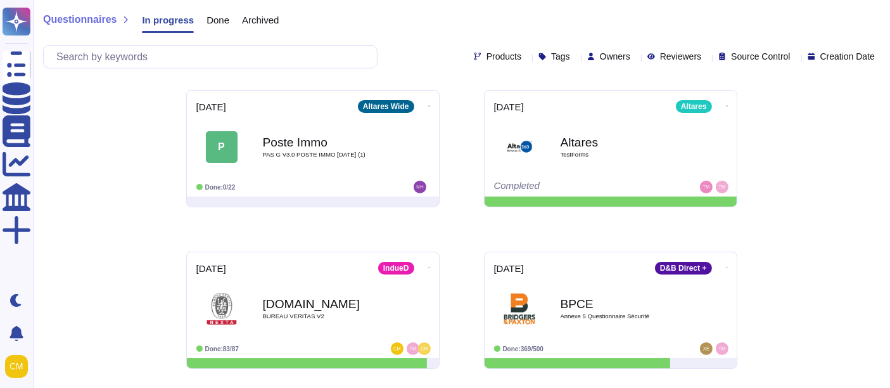
scroll to position [308, 0]
